Goal: Transaction & Acquisition: Purchase product/service

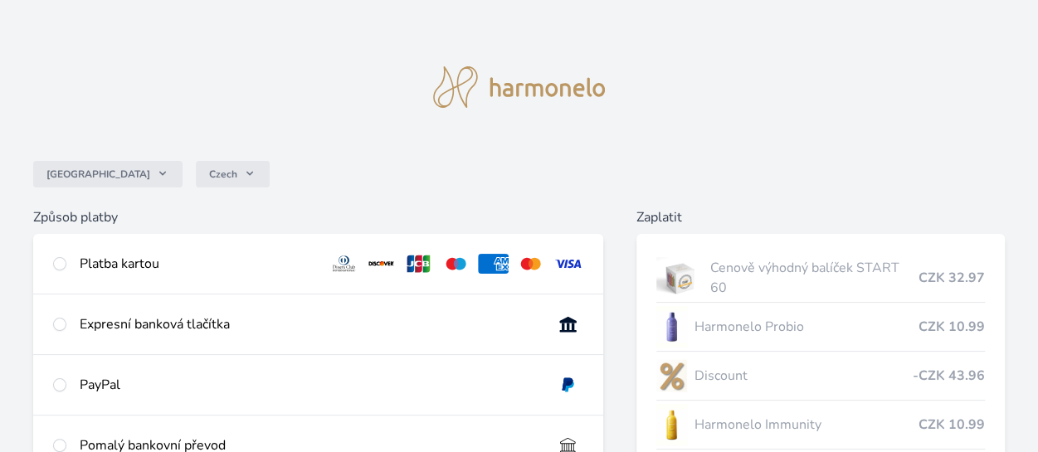
click at [569, 261] on img at bounding box center [567, 264] width 31 height 20
radio input "true"
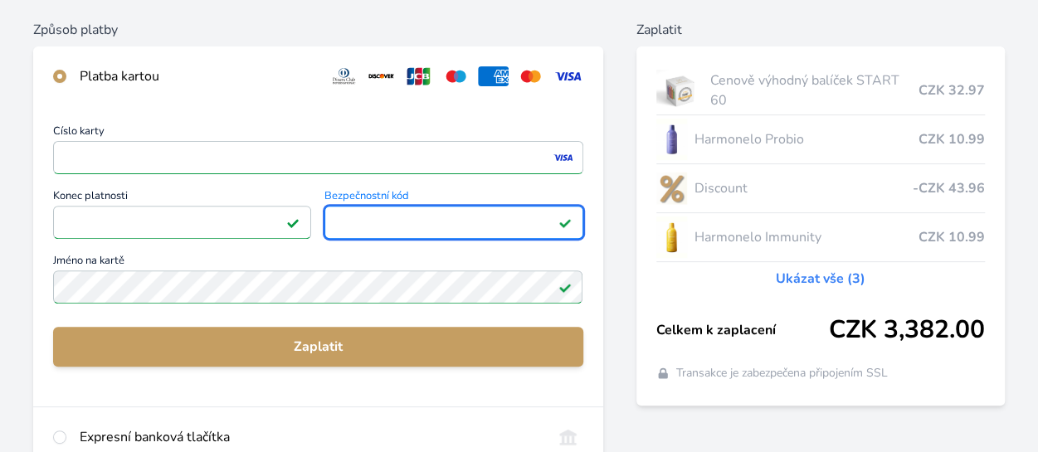
scroll to position [276, 0]
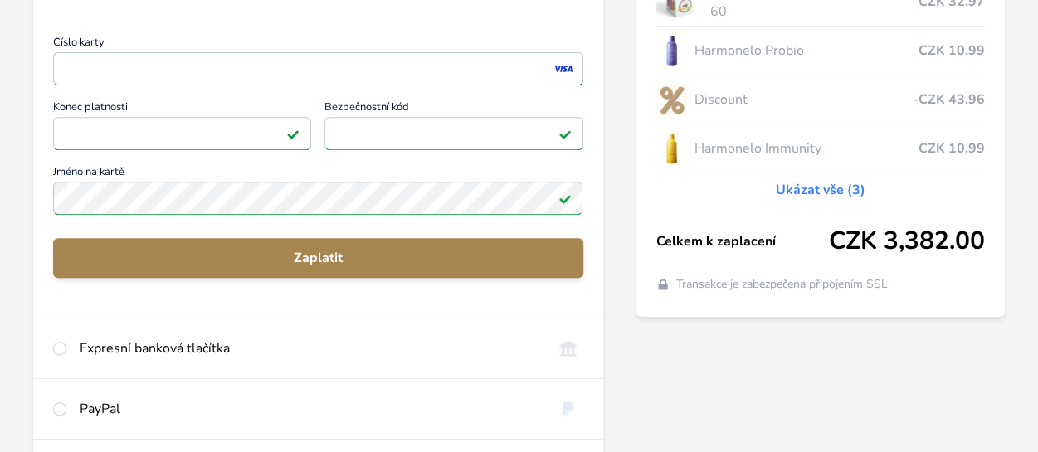
click at [325, 260] on span "Zaplatit" at bounding box center [317, 258] width 503 height 20
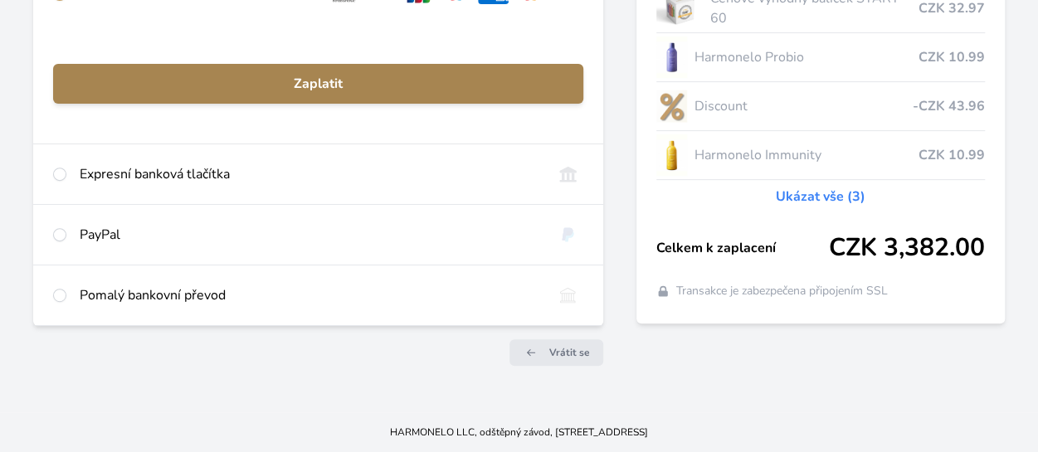
scroll to position [268, 0]
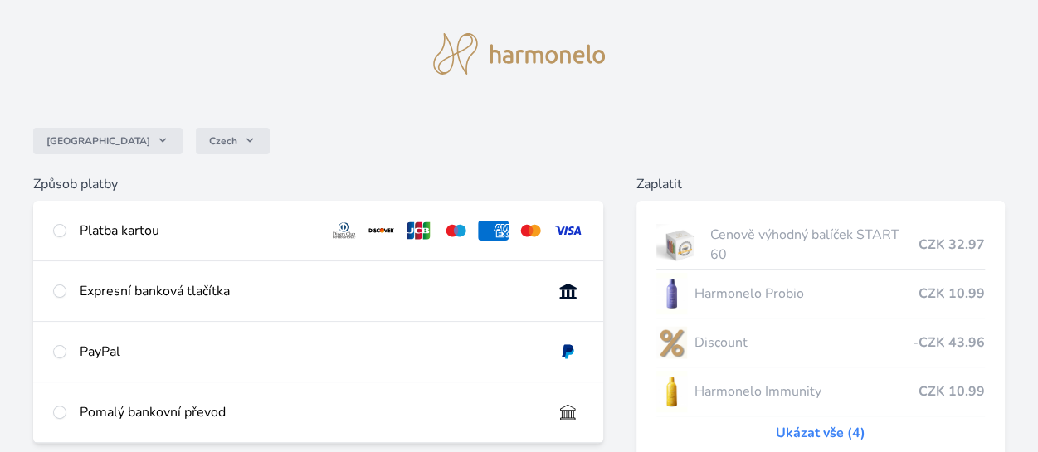
scroll to position [110, 0]
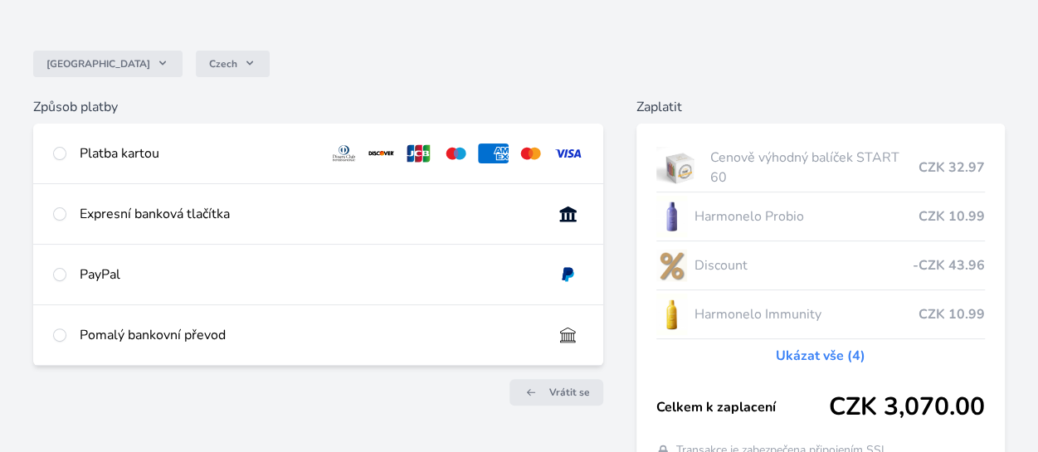
click at [565, 153] on img at bounding box center [567, 153] width 31 height 20
radio input "true"
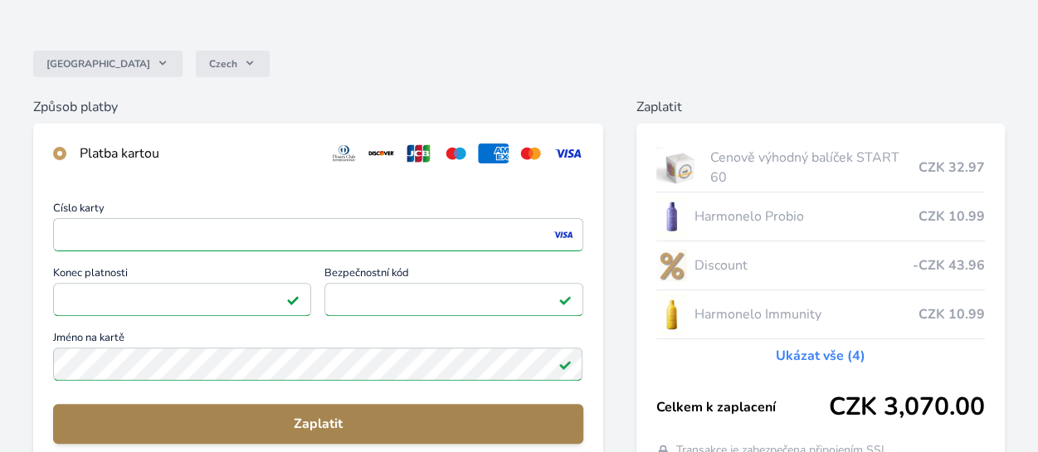
click at [327, 424] on span "Zaplatit" at bounding box center [317, 424] width 503 height 20
